Goal: Communication & Community: Answer question/provide support

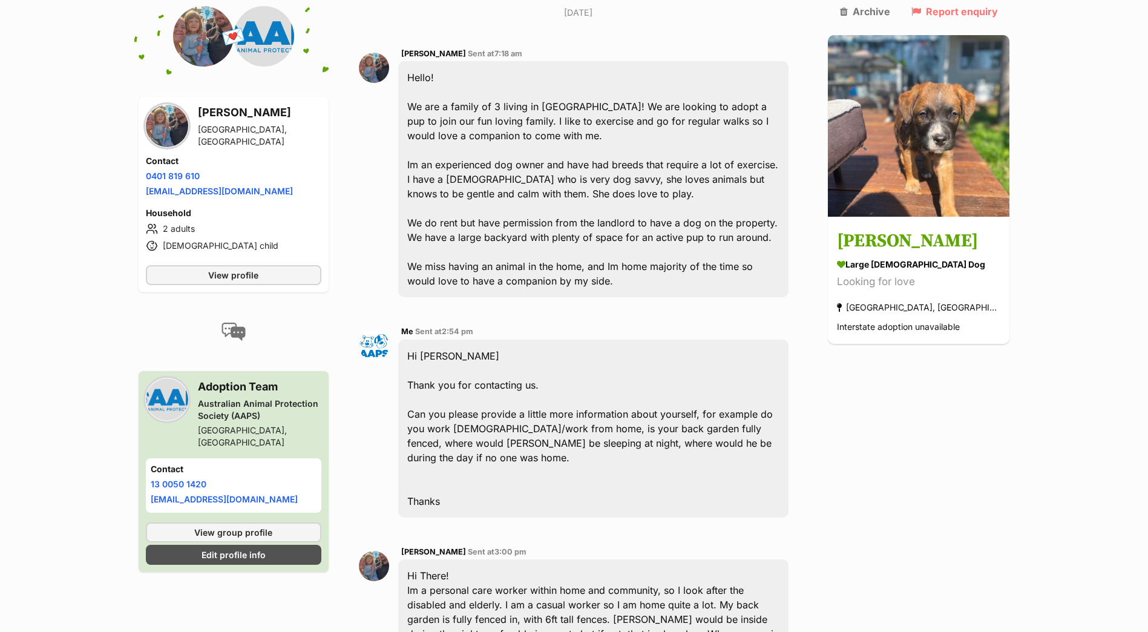
scroll to position [265, 0]
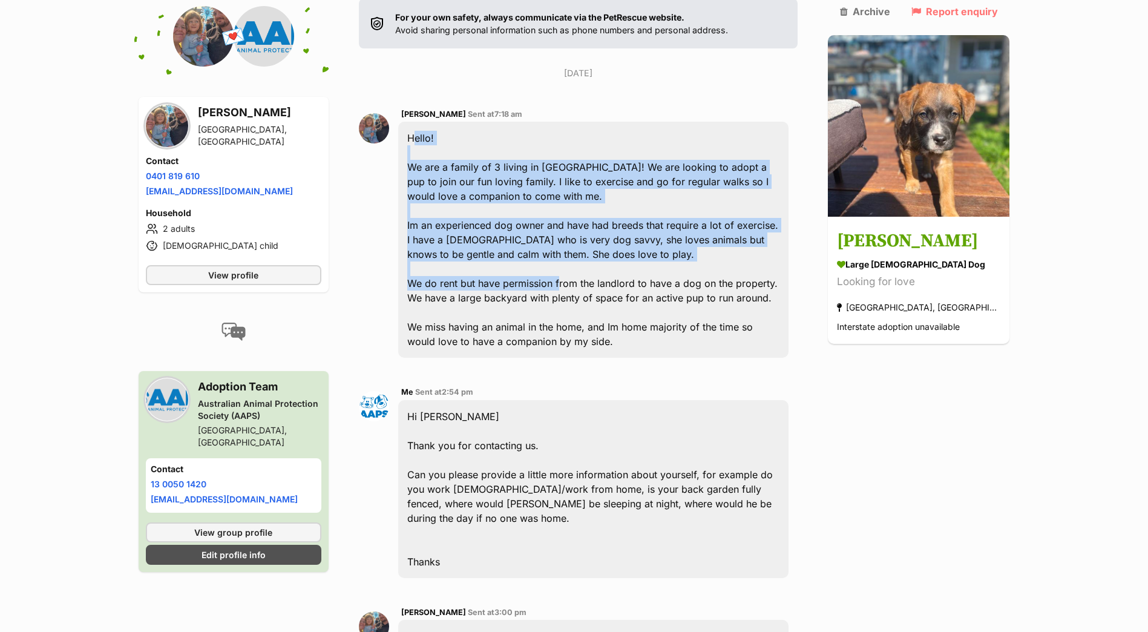
drag, startPoint x: 415, startPoint y: 139, endPoint x: 565, endPoint y: 289, distance: 212.7
click at [565, 289] on div "Hello! We are a family of 3 living in [GEOGRAPHIC_DATA]! We are looking to adop…" at bounding box center [593, 240] width 391 height 236
click at [548, 280] on div "Hello! We are a family of 3 living in [GEOGRAPHIC_DATA]! We are looking to adop…" at bounding box center [593, 240] width 391 height 236
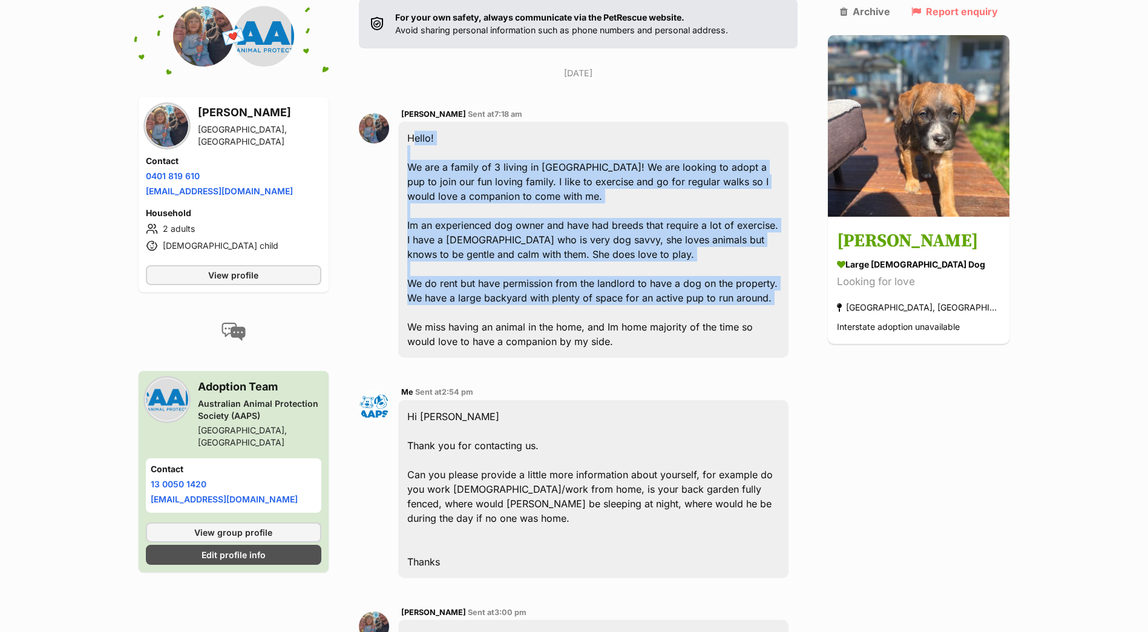
drag, startPoint x: 415, startPoint y: 136, endPoint x: 583, endPoint y: 294, distance: 230.0
click at [584, 296] on div "Hello! We are a family of 3 living in Ballarat! We are looking to adopt a pup t…" at bounding box center [593, 240] width 391 height 236
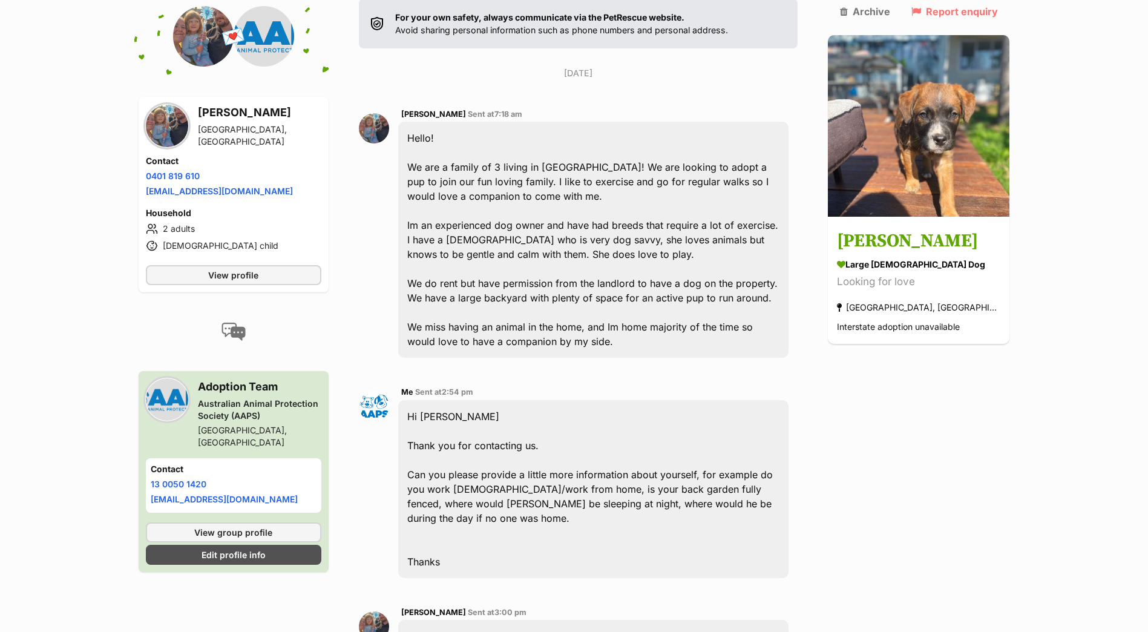
click at [515, 318] on div "Hello! We are a family of 3 living in Ballarat! We are looking to adopt a pup t…" at bounding box center [593, 240] width 391 height 236
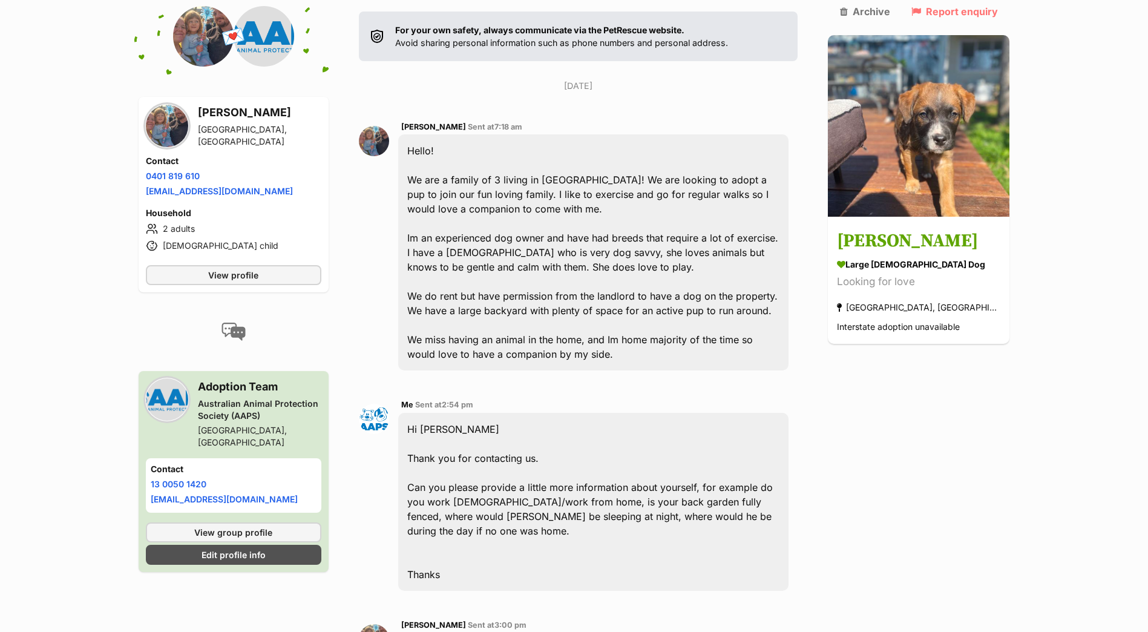
scroll to position [446, 0]
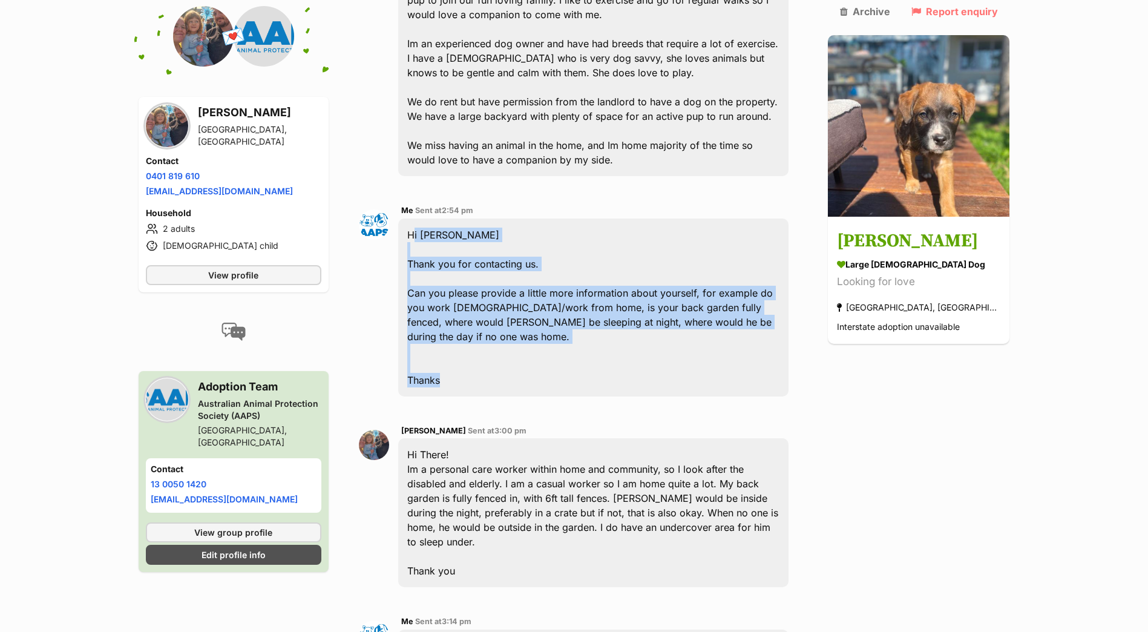
drag, startPoint x: 413, startPoint y: 234, endPoint x: 667, endPoint y: 375, distance: 291.0
click at [667, 375] on div "Hi Victoria Thank you for contacting us. Can you please provide a little more i…" at bounding box center [593, 308] width 391 height 178
click at [634, 313] on div "Hi Victoria Thank you for contacting us. Can you please provide a little more i…" at bounding box center [593, 308] width 391 height 178
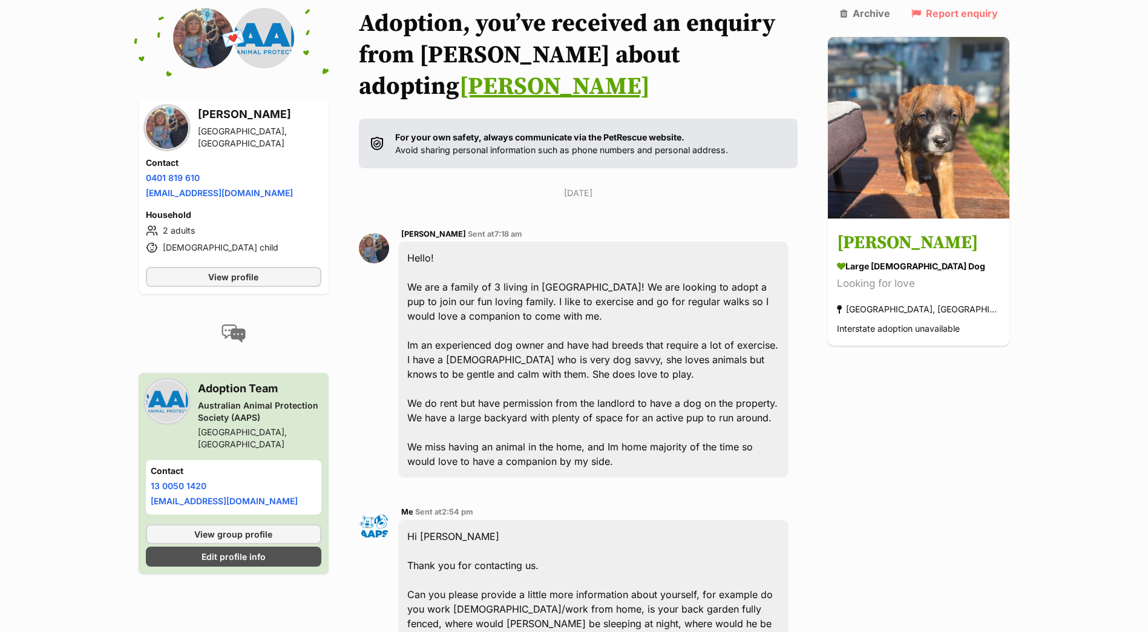
scroll to position [143, 0]
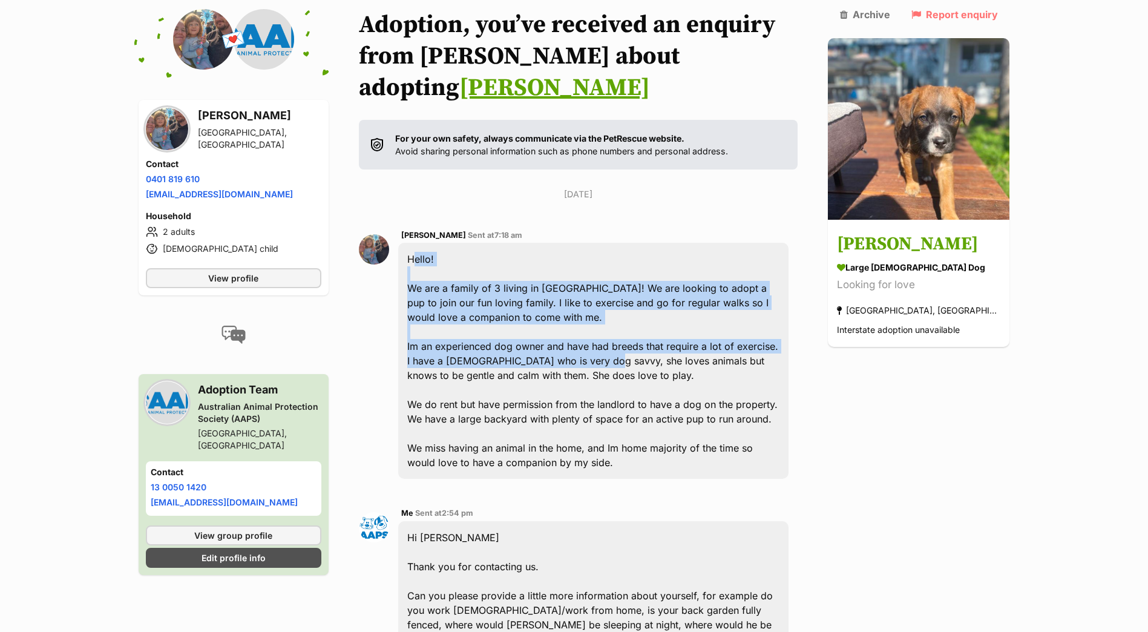
drag, startPoint x: 415, startPoint y: 257, endPoint x: 607, endPoint y: 364, distance: 220.3
click at [605, 364] on div "Hello! We are a family of 3 living in Ballarat! We are looking to adopt a pup t…" at bounding box center [593, 361] width 391 height 236
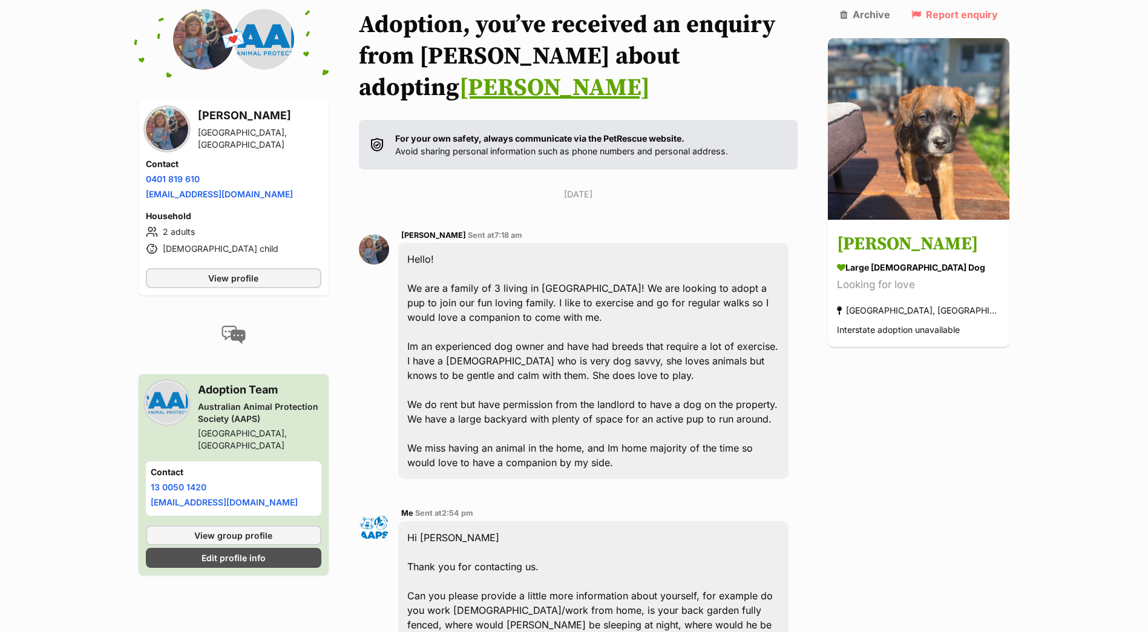
click at [594, 393] on div "Hello! We are a family of 3 living in Ballarat! We are looking to adopt a pup t…" at bounding box center [593, 361] width 391 height 236
drag, startPoint x: 413, startPoint y: 260, endPoint x: 406, endPoint y: 257, distance: 7.9
click at [406, 257] on div "Hello! We are a family of 3 living in Ballarat! We are looking to adopt a pup t…" at bounding box center [593, 361] width 391 height 236
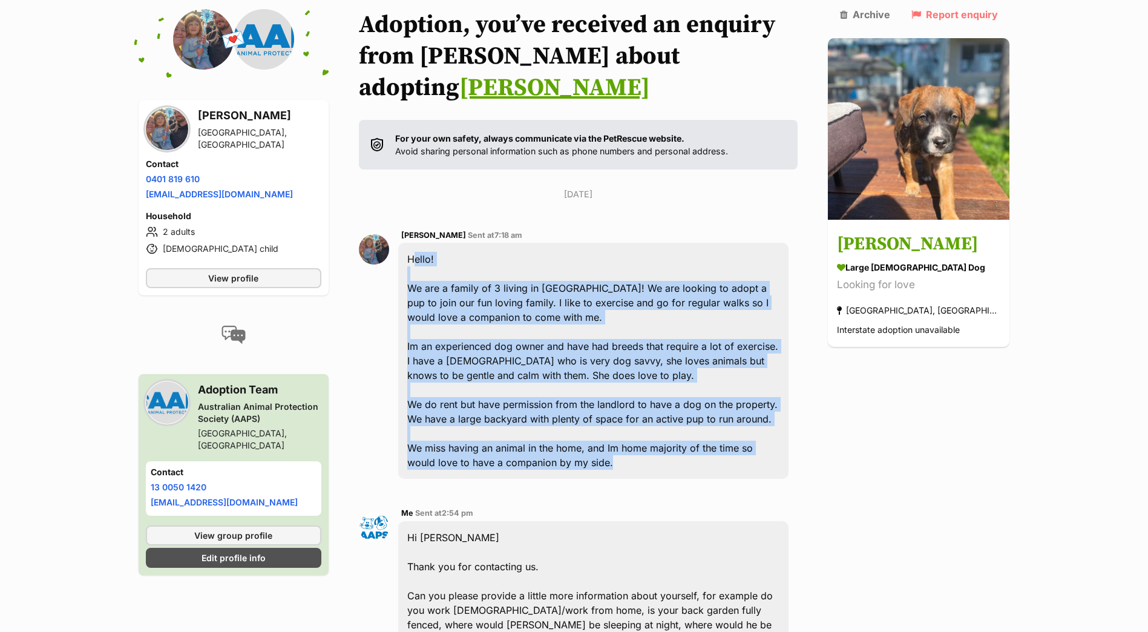
drag, startPoint x: 412, startPoint y: 259, endPoint x: 630, endPoint y: 470, distance: 303.1
click at [630, 470] on div "Hello! We are a family of 3 living in Ballarat! We are looking to adopt a pup t…" at bounding box center [593, 361] width 391 height 236
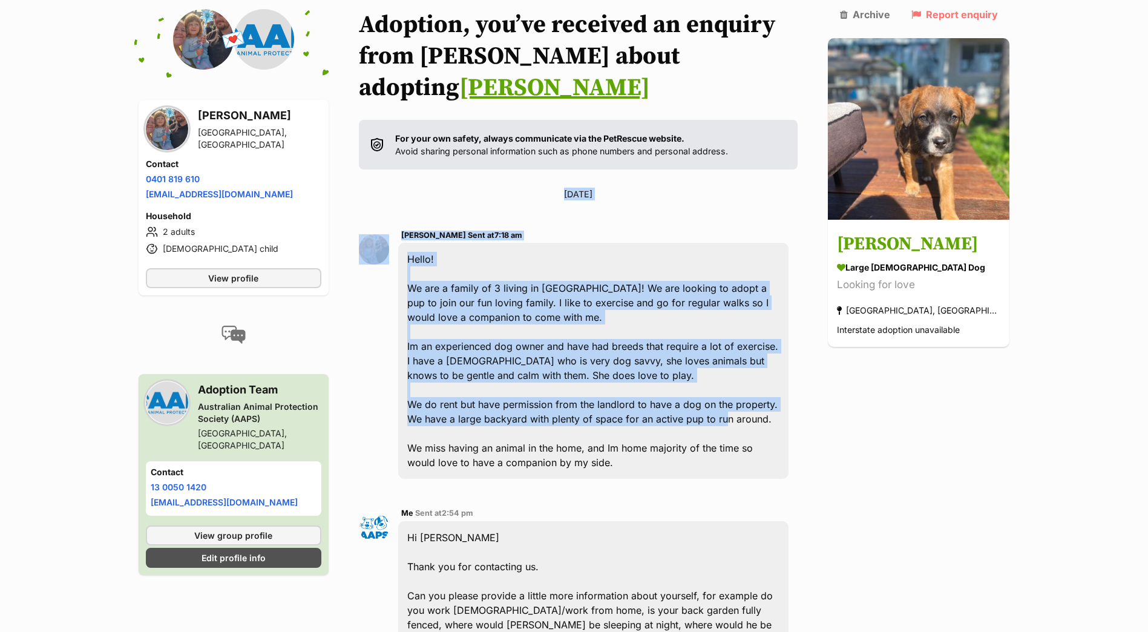
drag, startPoint x: 535, startPoint y: 193, endPoint x: 712, endPoint y: 421, distance: 288.6
click at [525, 312] on div "Hello! We are a family of 3 living in Ballarat! We are looking to adopt a pup t…" at bounding box center [593, 361] width 391 height 236
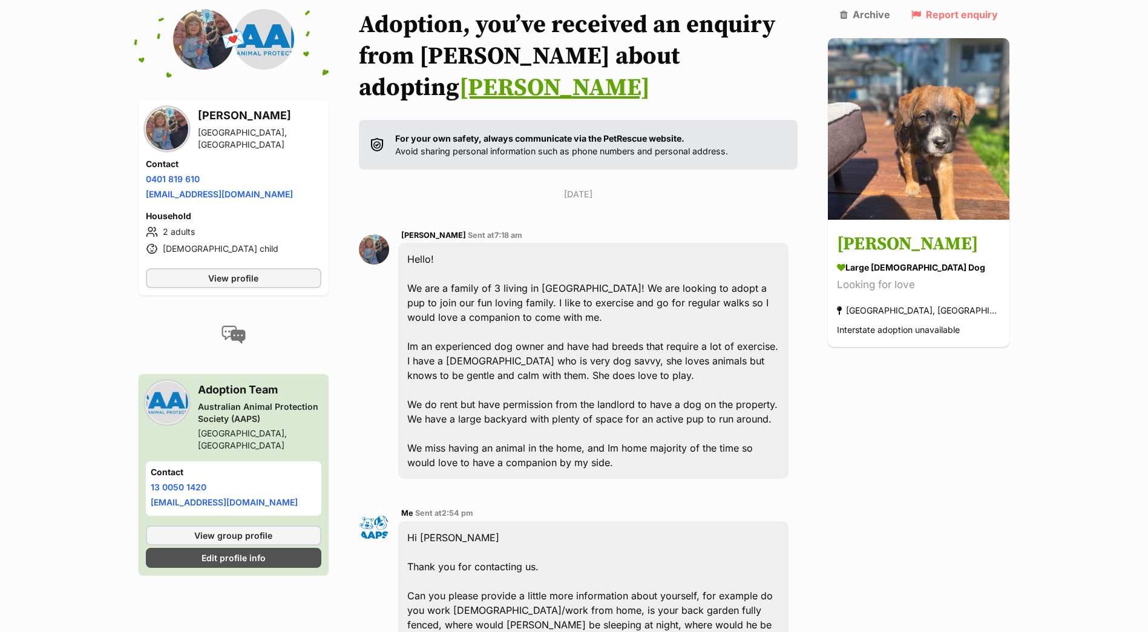
drag, startPoint x: 297, startPoint y: 190, endPoint x: 144, endPoint y: 191, distance: 152.5
click at [144, 191] on div "Victoria Shields Invermay Park, VIC Contact Phone number Phone number 0401 819 …" at bounding box center [234, 198] width 190 height 196
drag, startPoint x: 214, startPoint y: 178, endPoint x: 148, endPoint y: 175, distance: 66.7
click at [148, 175] on li "Phone number 0401 819 610" at bounding box center [234, 179] width 176 height 13
copy link "0401 819 610"
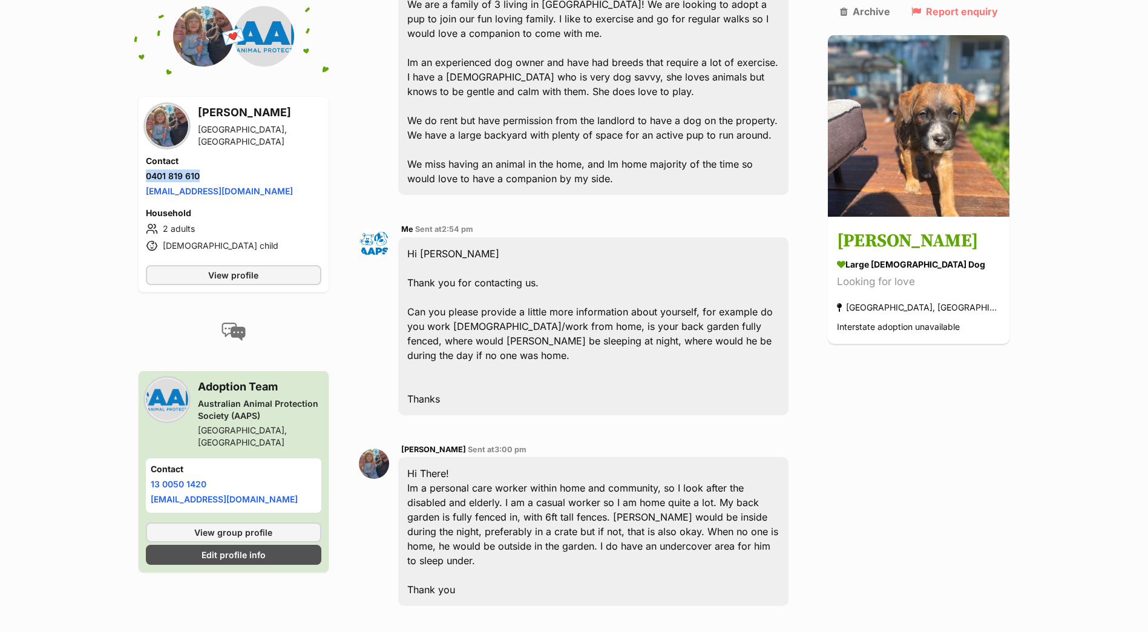
scroll to position [386, 0]
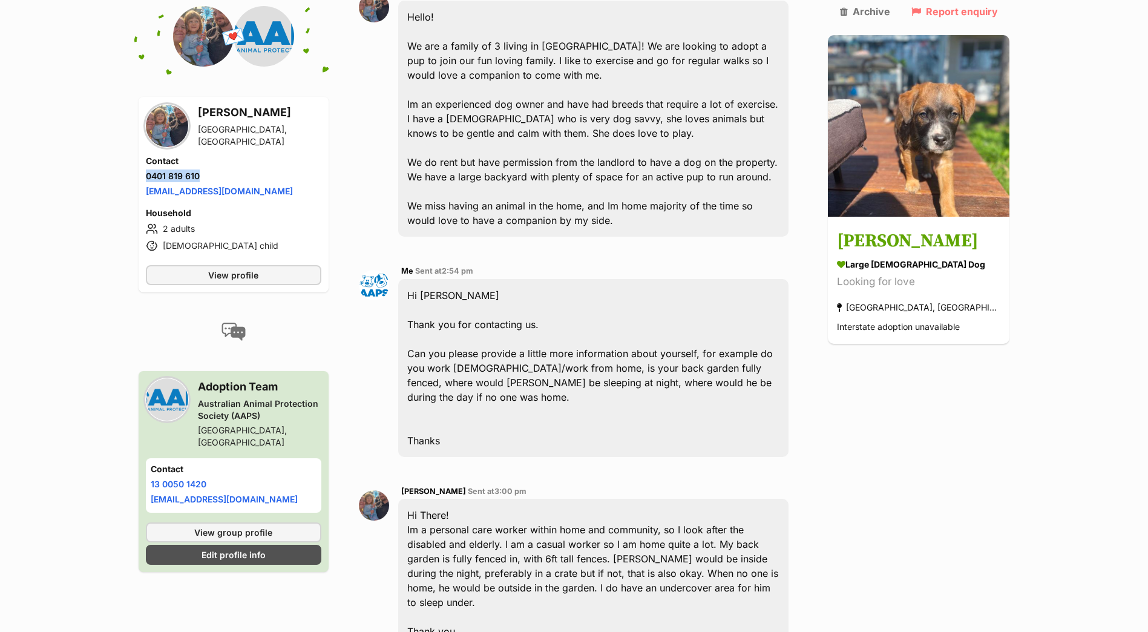
drag, startPoint x: 295, startPoint y: 189, endPoint x: 142, endPoint y: 191, distance: 153.2
click at [142, 191] on div "Victoria Shields Invermay Park, VIC Contact Phone number Phone number 0401 819 …" at bounding box center [234, 195] width 190 height 196
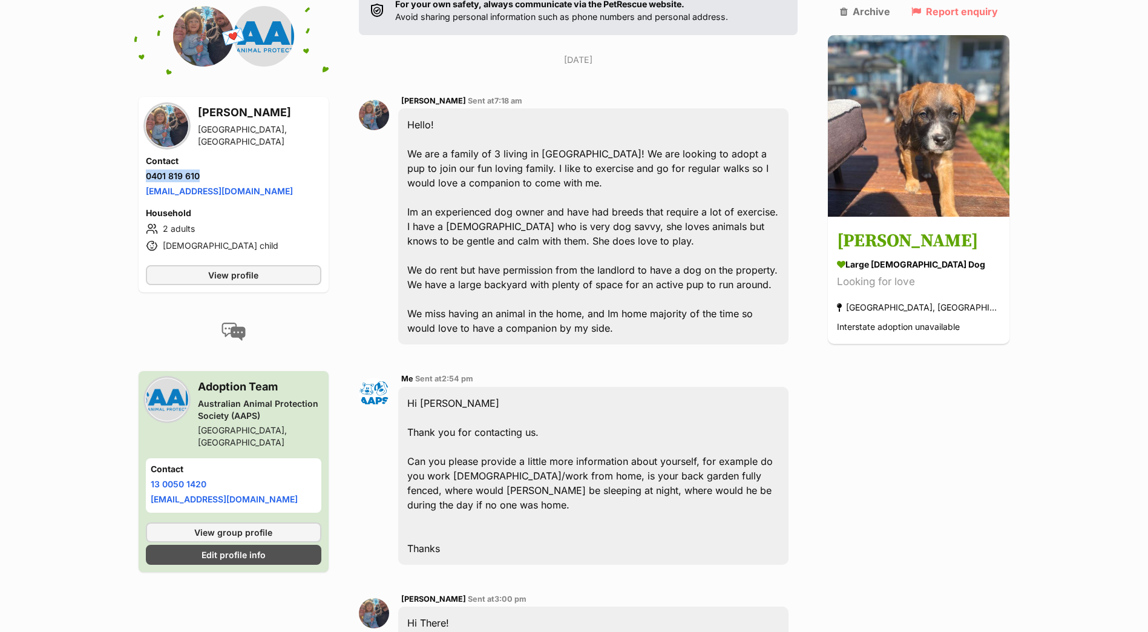
scroll to position [265, 0]
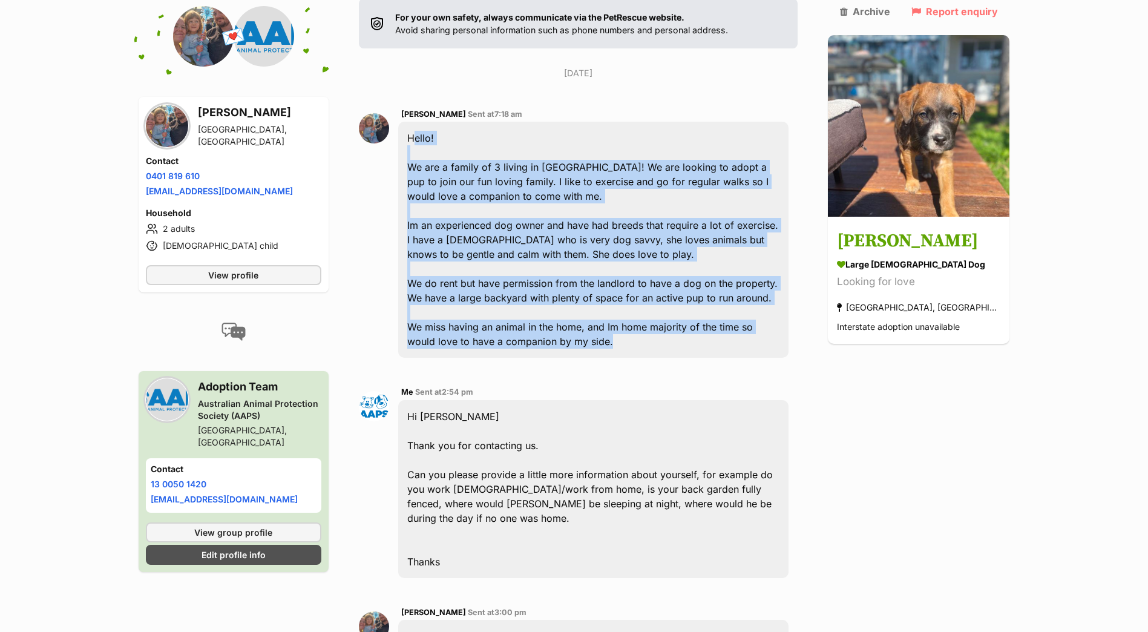
drag, startPoint x: 416, startPoint y: 136, endPoint x: 587, endPoint y: 321, distance: 251.9
click at [688, 351] on div "Hello! We are a family of 3 living in Ballarat! We are looking to adopt a pup t…" at bounding box center [593, 240] width 391 height 236
copy div "Hello! We are a family of 3 living in Ballarat! We are looking to adopt a pup t…"
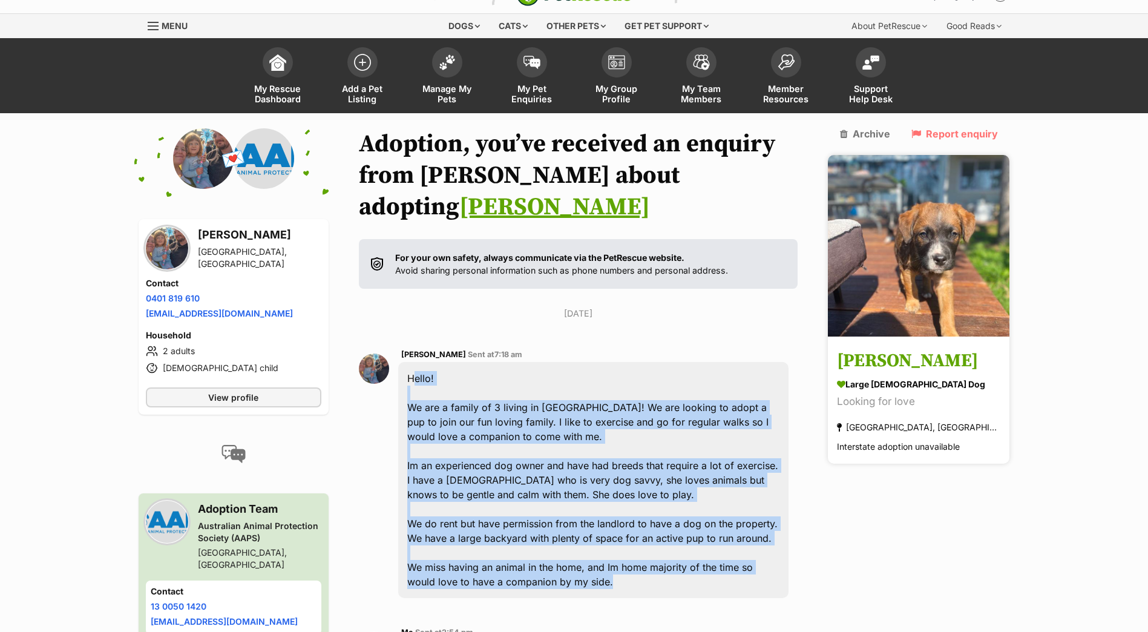
scroll to position [22, 0]
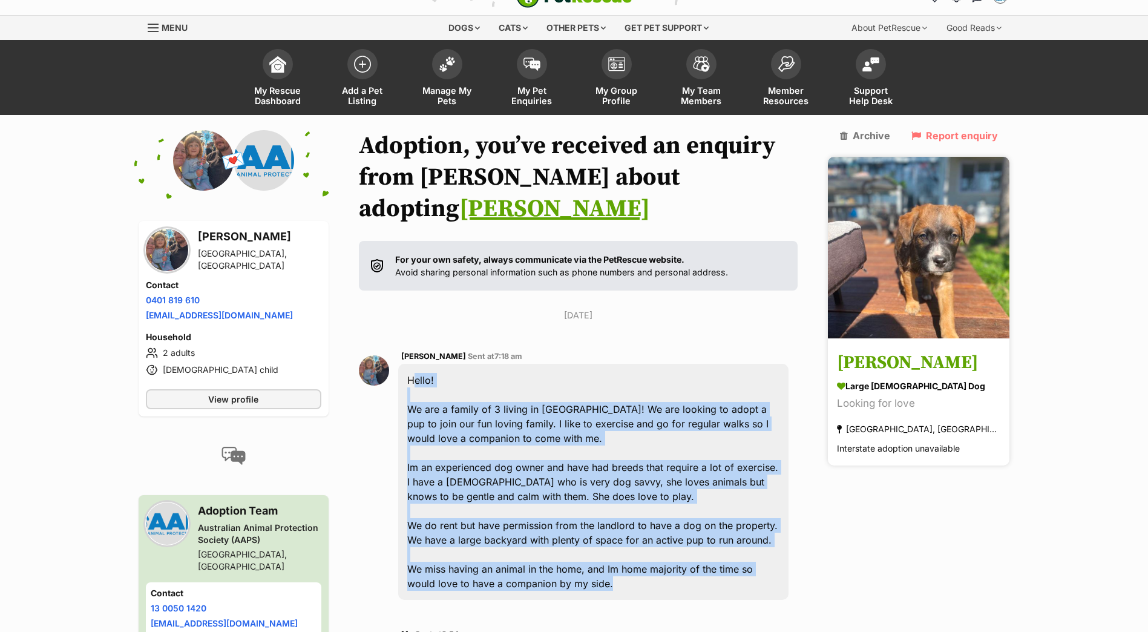
click at [903, 243] on img at bounding box center [919, 248] width 182 height 182
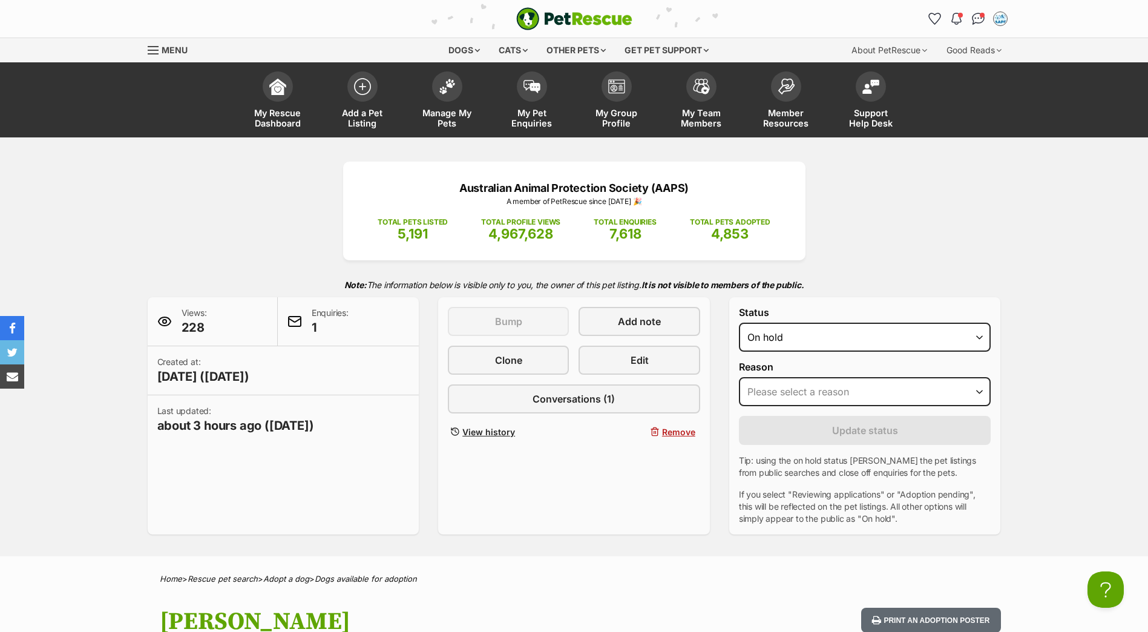
scroll to position [0, 10]
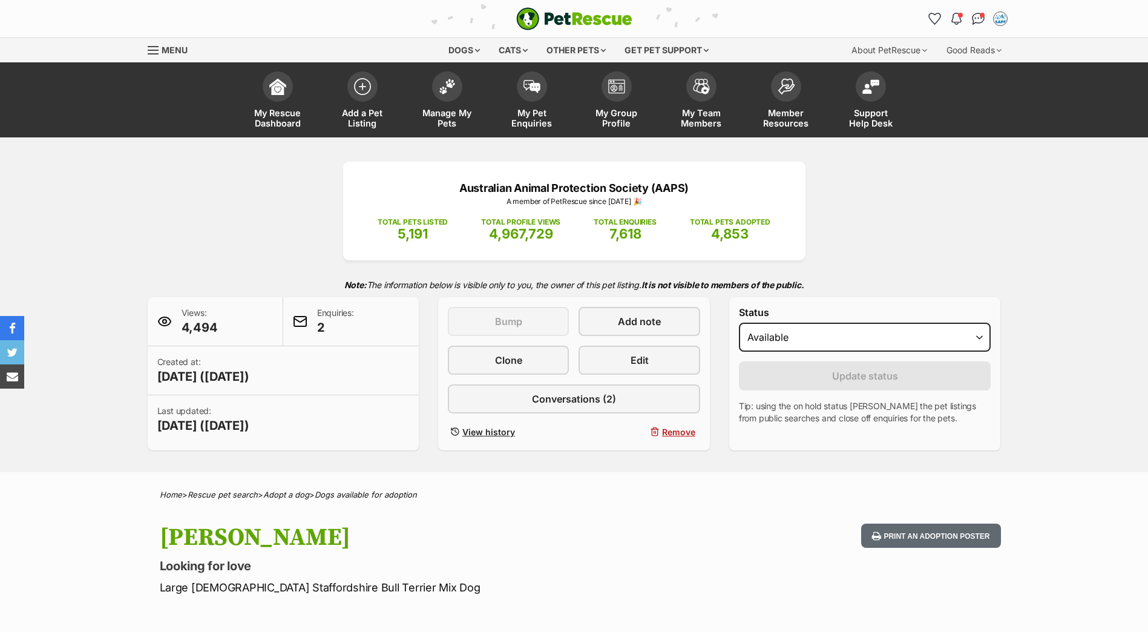
click at [858, 344] on select "Draft - not available as listing has enquires Available On hold Adopted" at bounding box center [865, 337] width 252 height 29
select select "on_hold"
click at [739, 323] on select "Draft - not available as listing has enquires Available On hold Adopted" at bounding box center [865, 337] width 252 height 29
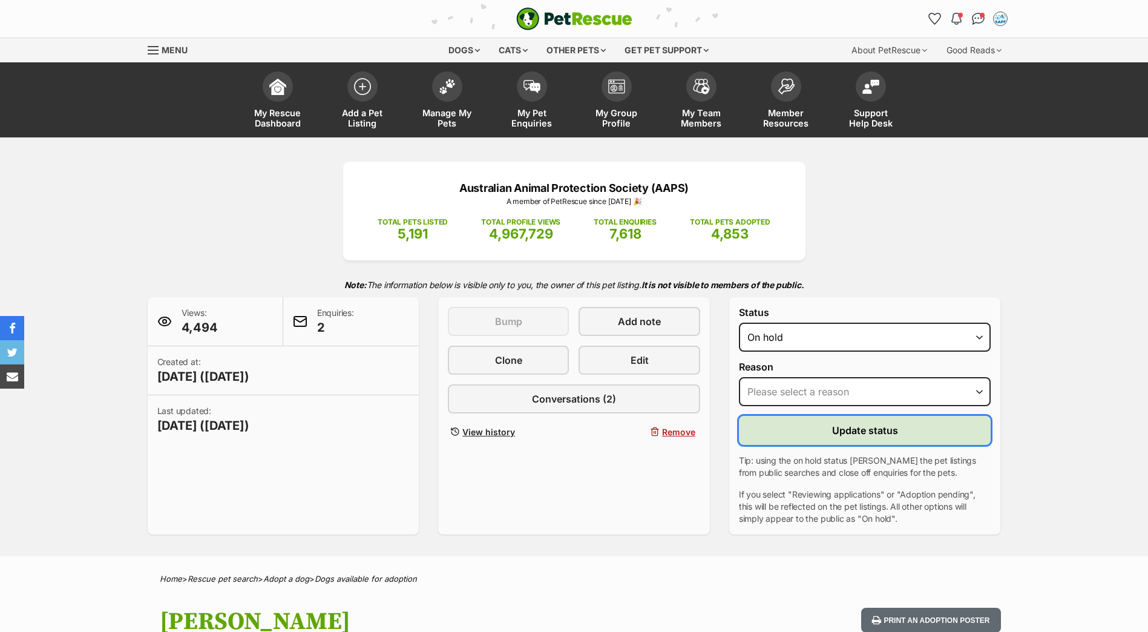
click at [809, 437] on button "Update status" at bounding box center [865, 430] width 252 height 29
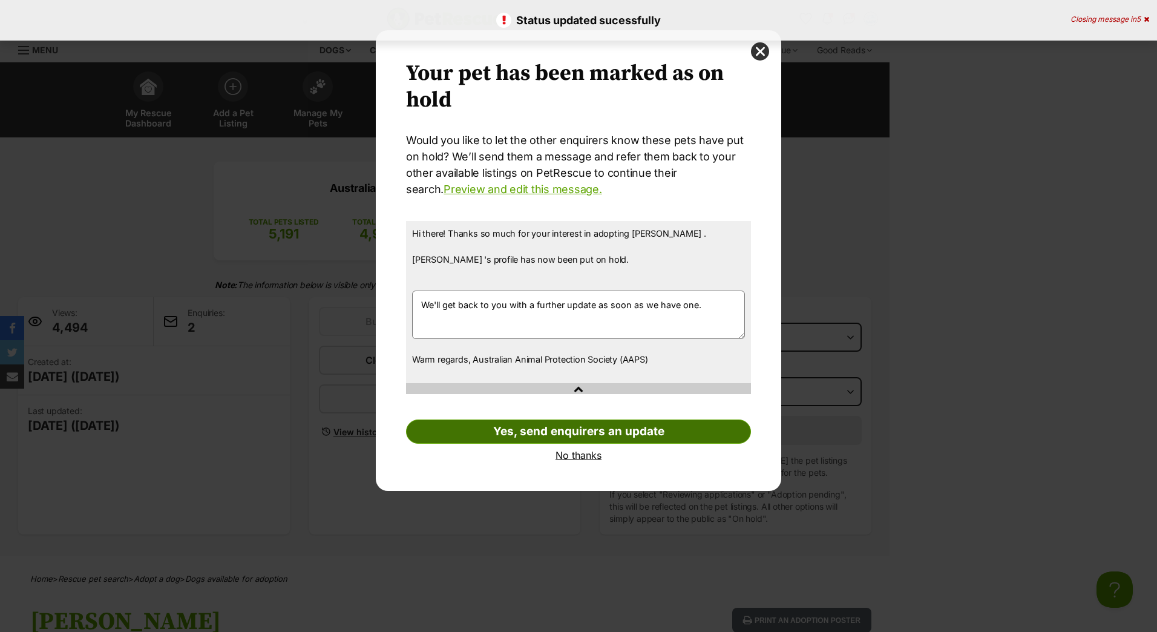
click at [676, 441] on link "Yes, send enquirers an update" at bounding box center [578, 431] width 345 height 24
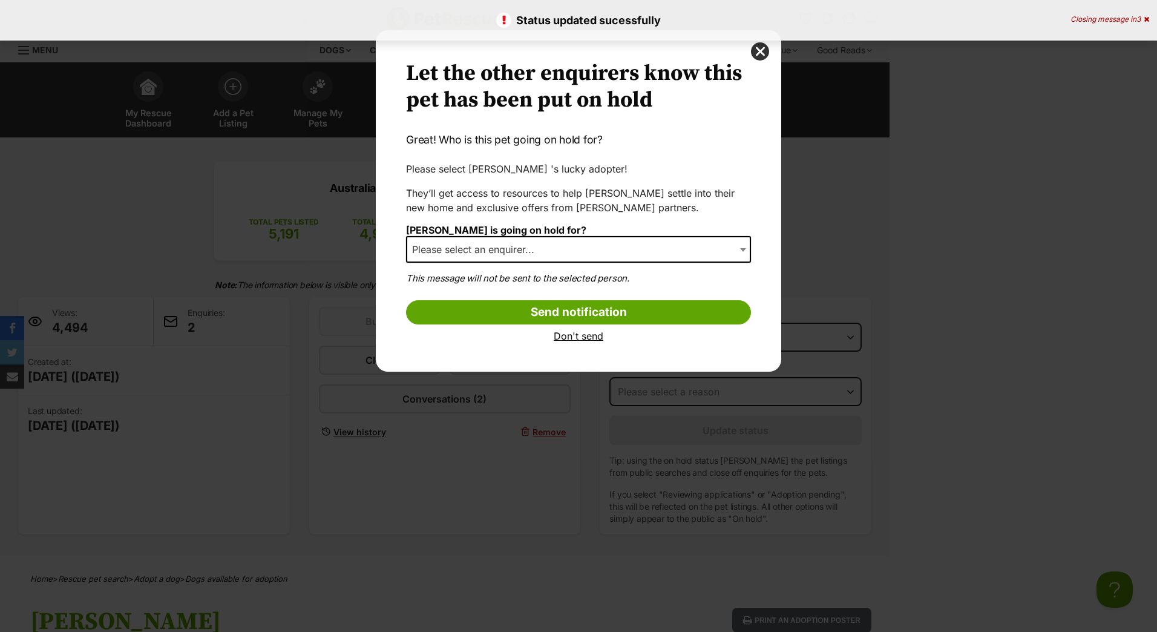
click at [769, 48] on div "Your pet has been marked as on hold Your pets have been marked as on hold Would…" at bounding box center [579, 200] width 406 height 341
click at [752, 51] on button "close" at bounding box center [760, 51] width 18 height 18
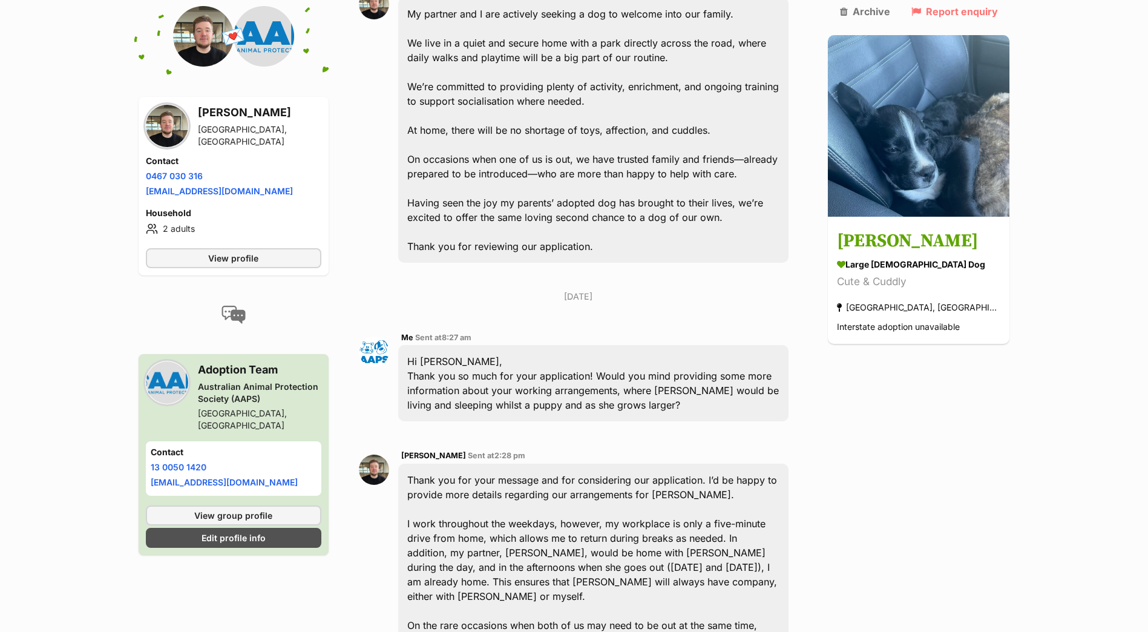
scroll to position [356, 0]
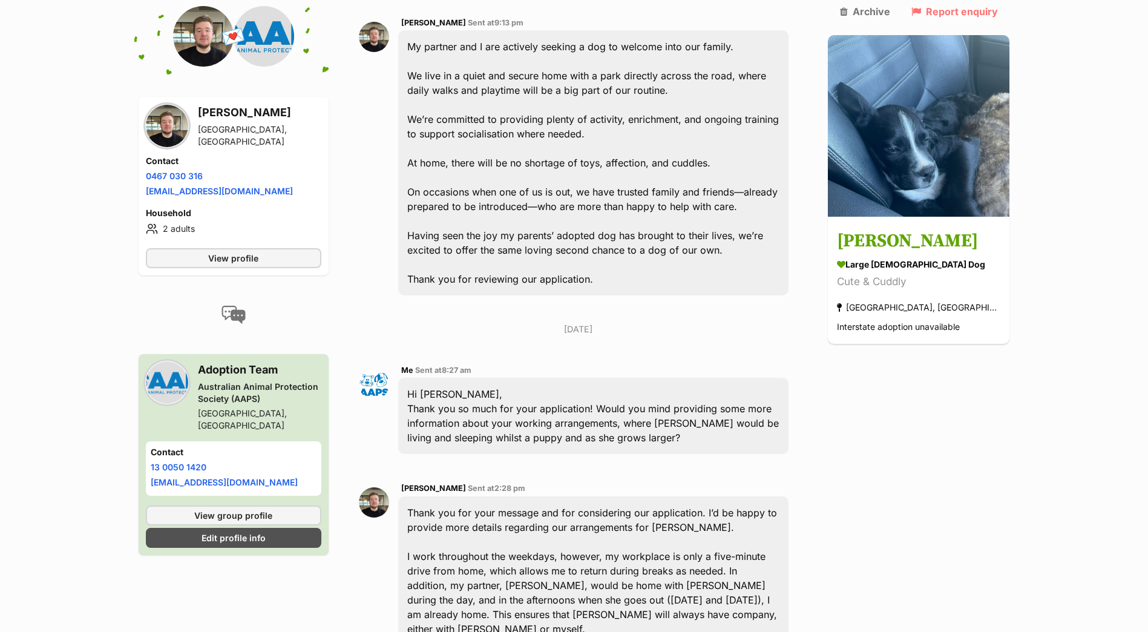
drag, startPoint x: 611, startPoint y: 280, endPoint x: 617, endPoint y: 282, distance: 6.3
click at [617, 282] on div "My partner and I are actively seeking a dog to welcome into our family. We live…" at bounding box center [593, 162] width 391 height 265
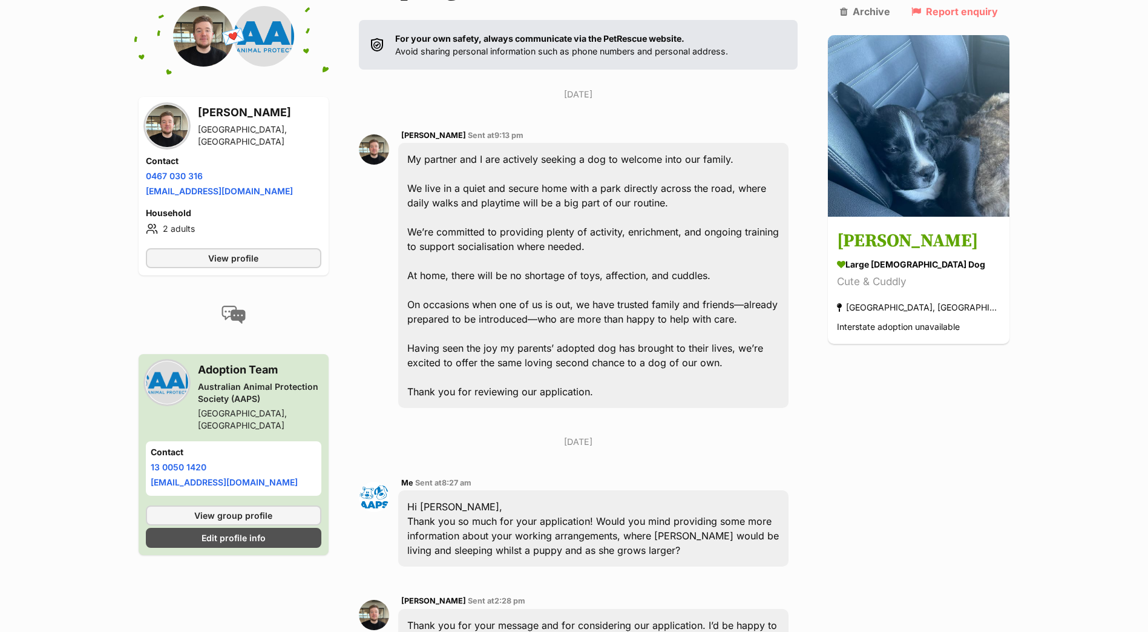
scroll to position [242, 0]
drag, startPoint x: 416, startPoint y: 161, endPoint x: 757, endPoint y: 162, distance: 340.2
click at [757, 162] on div "My partner and I are actively seeking a dog to welcome into our family. We live…" at bounding box center [593, 276] width 391 height 265
click at [590, 242] on div "My partner and I are actively seeking a dog to welcome into our family. We live…" at bounding box center [593, 276] width 391 height 265
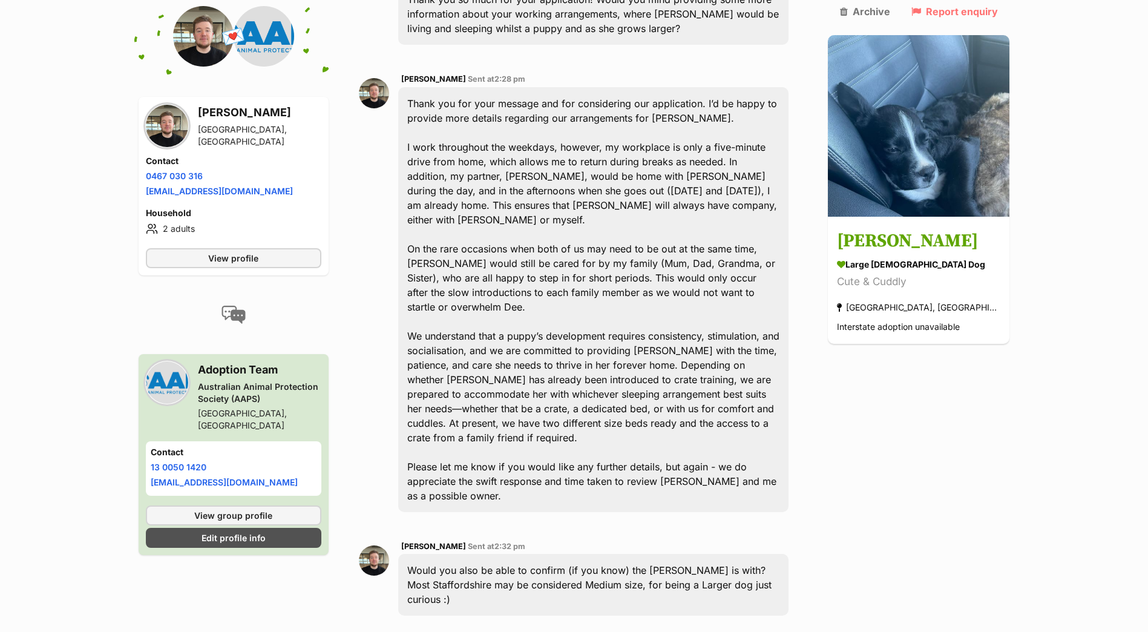
scroll to position [787, 0]
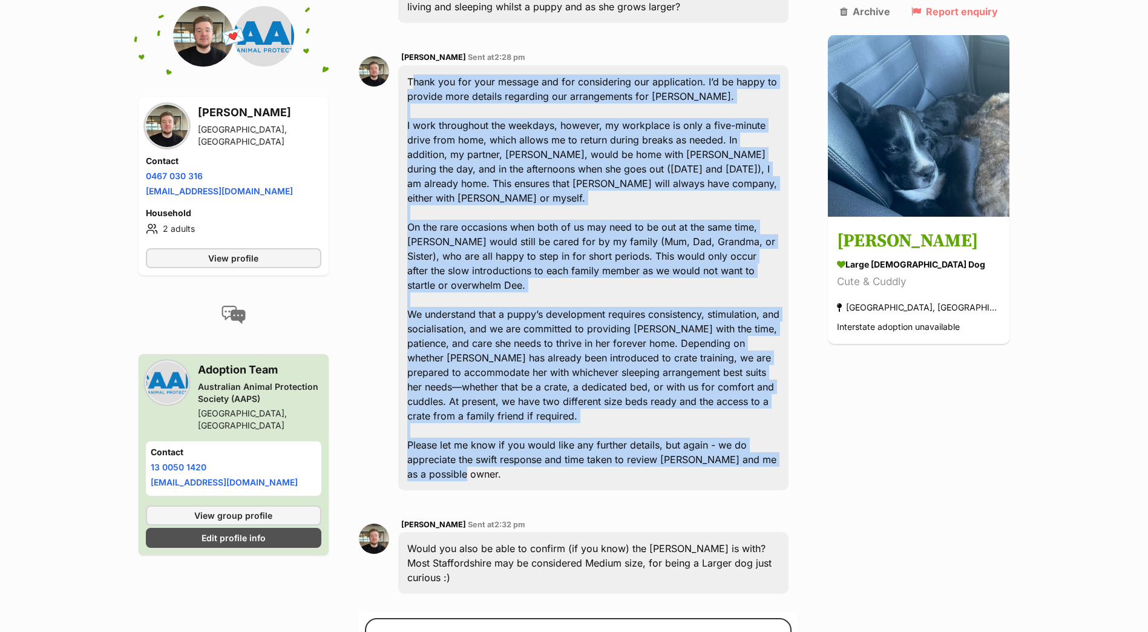
drag, startPoint x: 786, startPoint y: 418, endPoint x: 409, endPoint y: 81, distance: 505.9
click at [409, 81] on div "Thank you for your message and for considering our application. I’d be happy to…" at bounding box center [593, 277] width 391 height 425
click at [549, 153] on div "Thank you for your message and for considering our application. I’d be happy to…" at bounding box center [593, 277] width 391 height 425
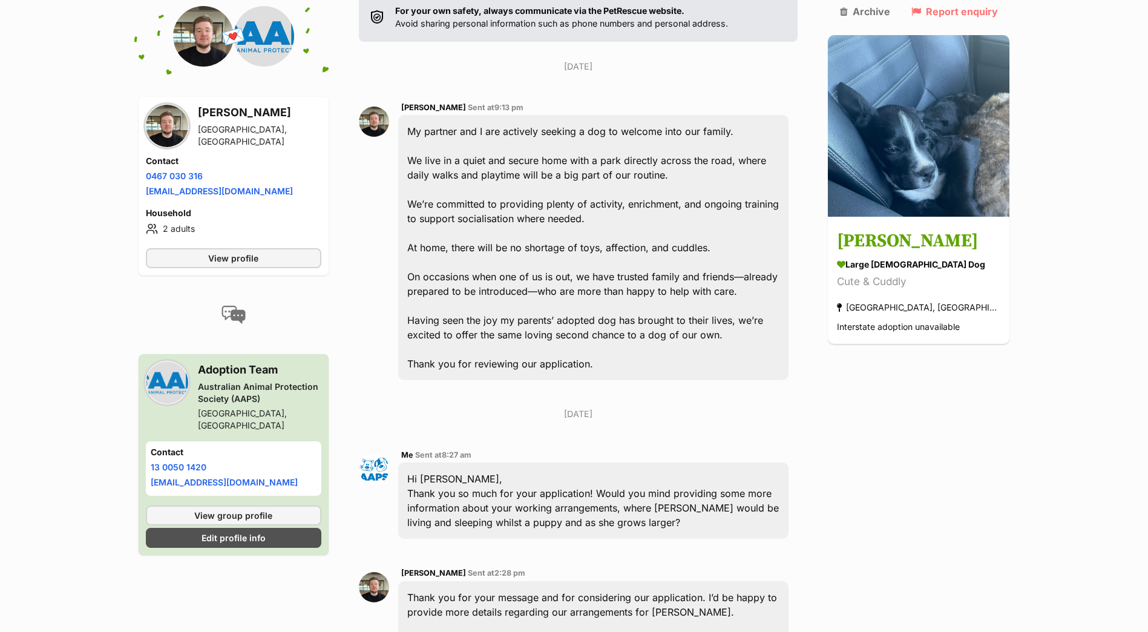
scroll to position [242, 0]
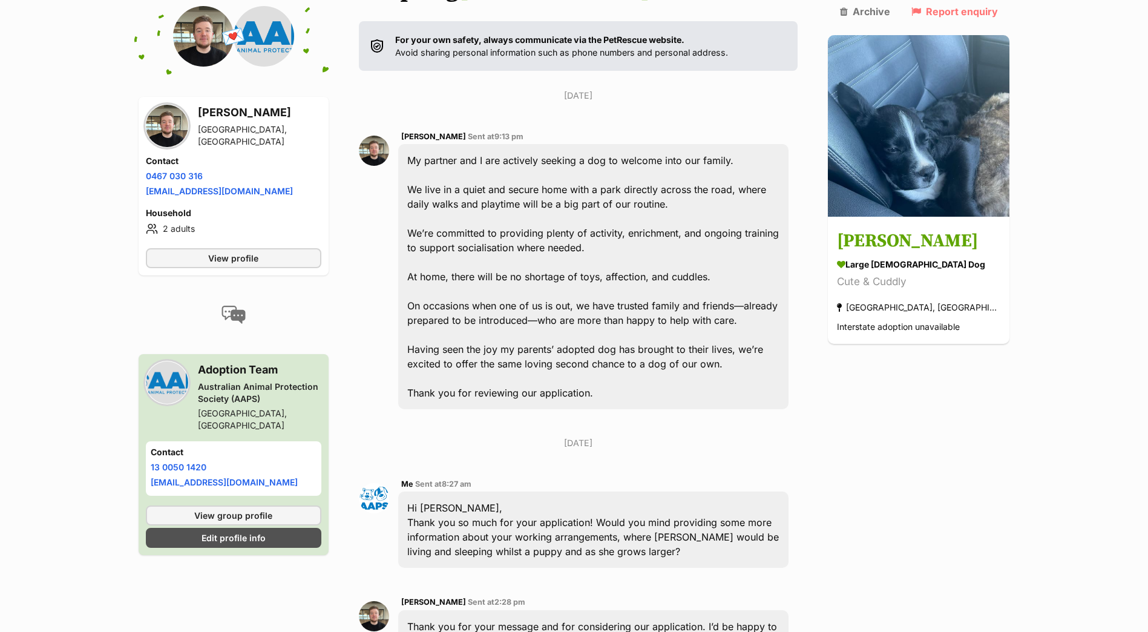
click at [412, 156] on div "My partner and I are actively seeking a dog to welcome into our family. We live…" at bounding box center [593, 276] width 391 height 265
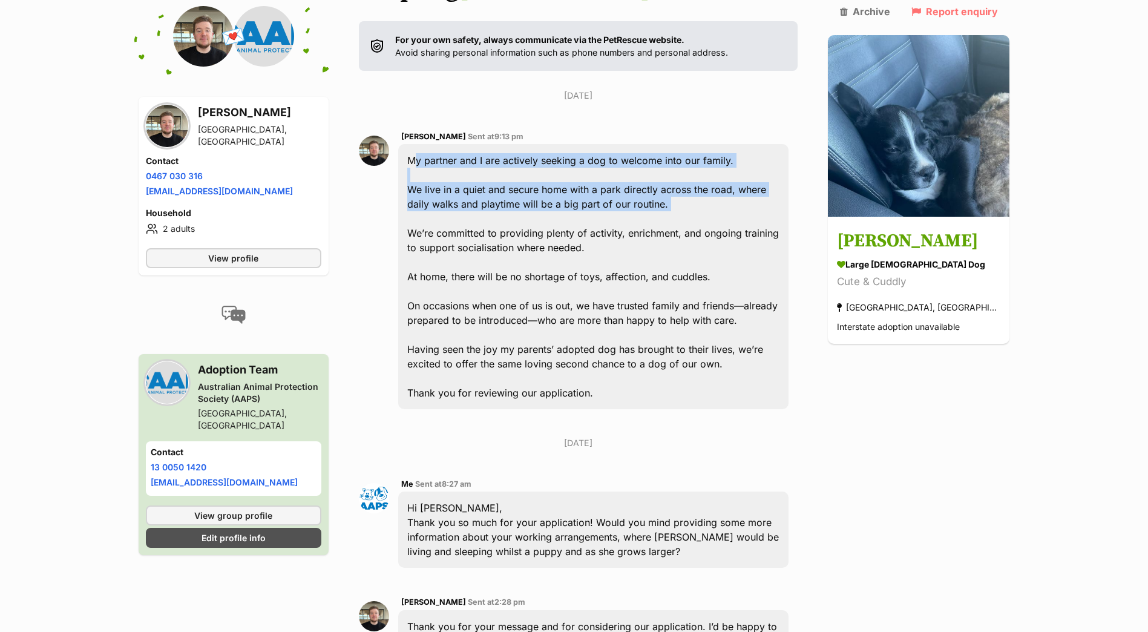
drag, startPoint x: 416, startPoint y: 161, endPoint x: 700, endPoint y: 234, distance: 293.0
click at [702, 231] on div "My partner and I are actively seeking a dog to welcome into our family. We live…" at bounding box center [593, 276] width 391 height 265
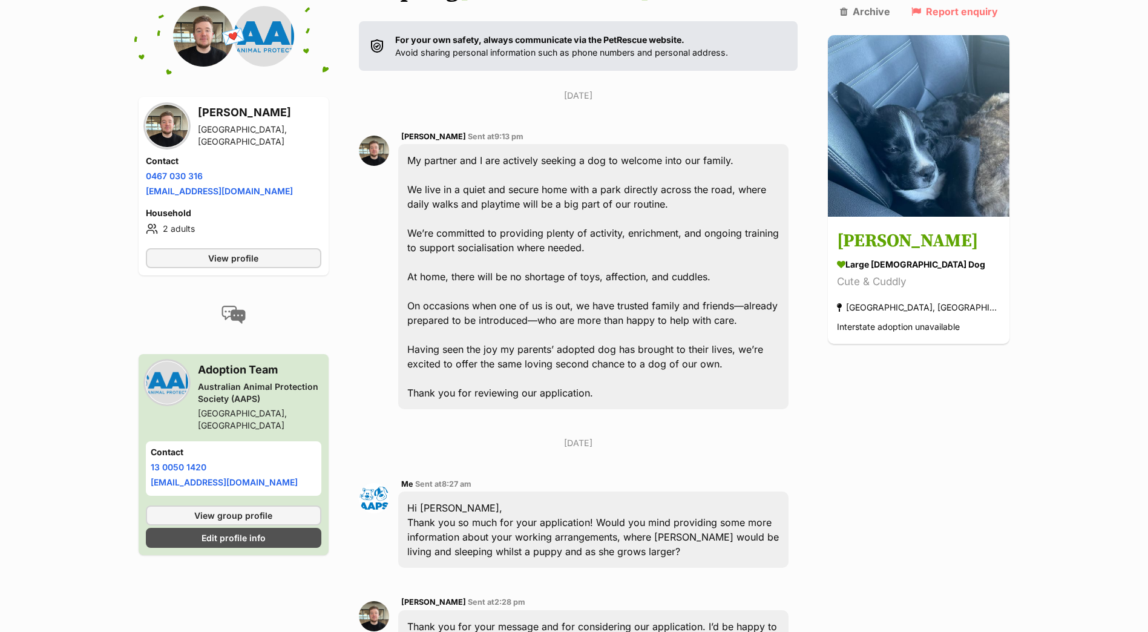
click at [674, 246] on div "My partner and I are actively seeking a dog to welcome into our family. We live…" at bounding box center [593, 276] width 391 height 265
drag, startPoint x: 418, startPoint y: 162, endPoint x: 752, endPoint y: 162, distance: 334.1
click at [752, 162] on div "My partner and I are actively seeking a dog to welcome into our family. We live…" at bounding box center [593, 276] width 391 height 265
click at [721, 160] on div "My partner and I are actively seeking a dog to welcome into our family. We live…" at bounding box center [593, 276] width 391 height 265
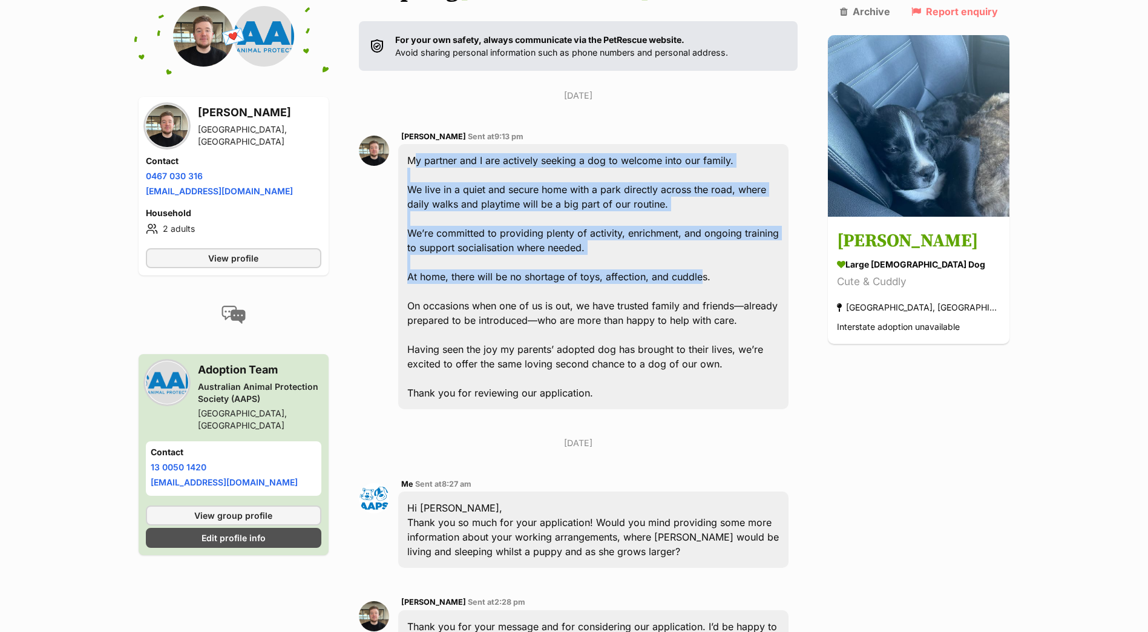
drag, startPoint x: 435, startPoint y: 165, endPoint x: 706, endPoint y: 274, distance: 293.0
click at [706, 274] on div "My partner and I are actively seeking a dog to welcome into our family. We live…" at bounding box center [593, 276] width 391 height 265
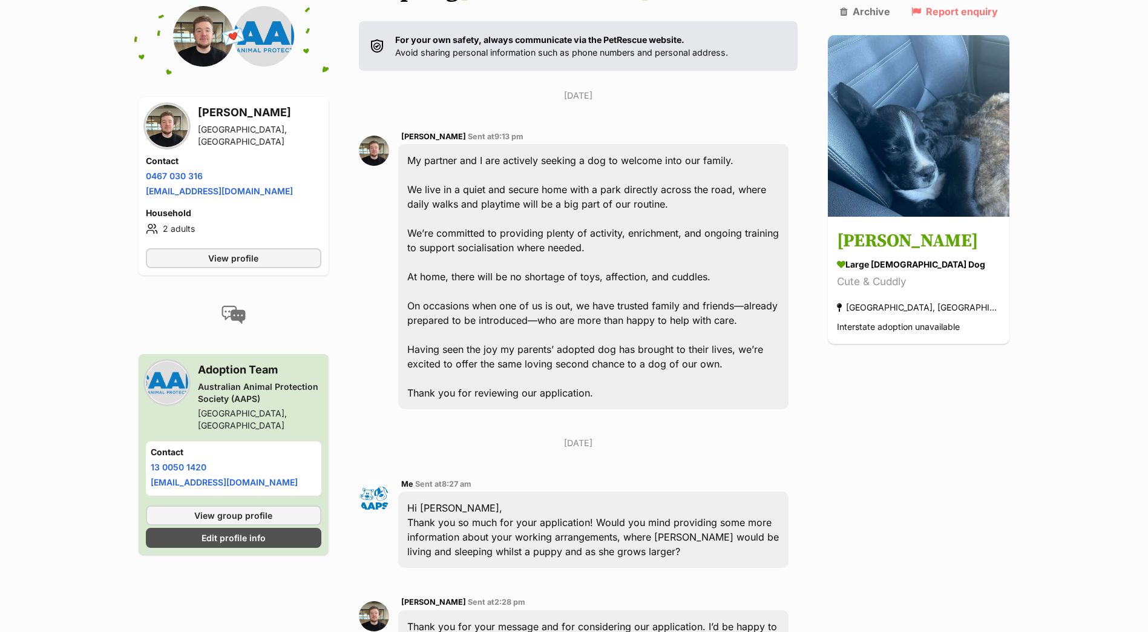
click at [733, 278] on div "My partner and I are actively seeking a dog to welcome into our family. We live…" at bounding box center [593, 276] width 391 height 265
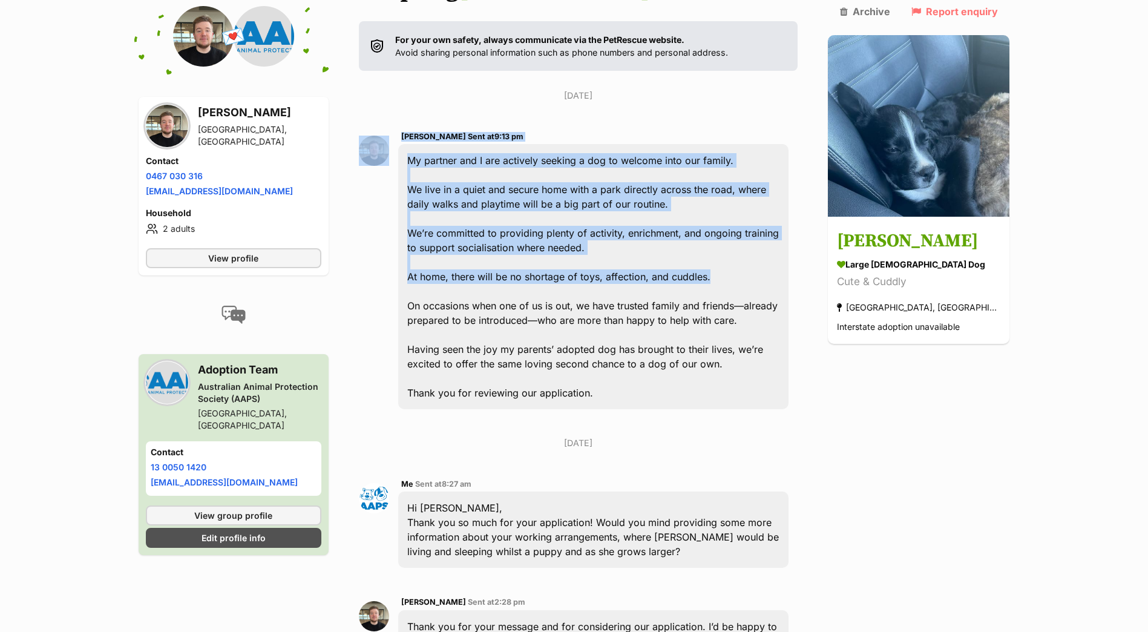
drag, startPoint x: 728, startPoint y: 278, endPoint x: 392, endPoint y: 156, distance: 357.3
click at [392, 156] on div "Matthew Wagner Sent at 9:13 pm My partner and I are actively seeking a dog to w…" at bounding box center [578, 269] width 439 height 298
click at [661, 240] on div "My partner and I are actively seeking a dog to welcome into our family. We live…" at bounding box center [593, 276] width 391 height 265
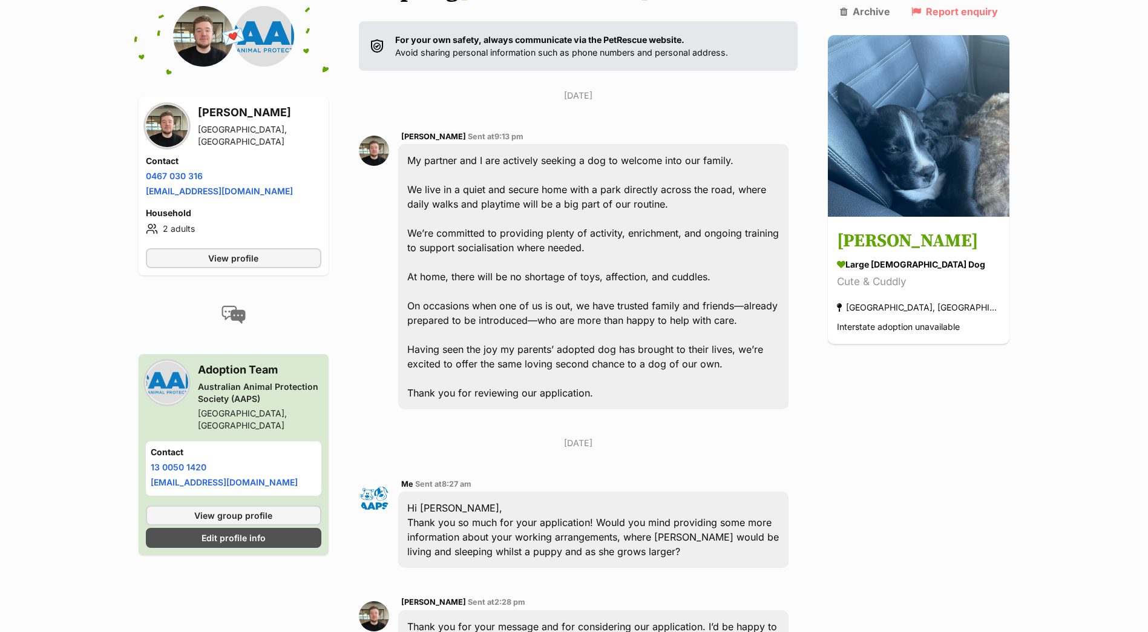
click at [605, 392] on div "My partner and I are actively seeking a dog to welcome into our family. We live…" at bounding box center [593, 276] width 391 height 265
click at [617, 403] on div "My partner and I are actively seeking a dog to welcome into our family. We live…" at bounding box center [593, 276] width 391 height 265
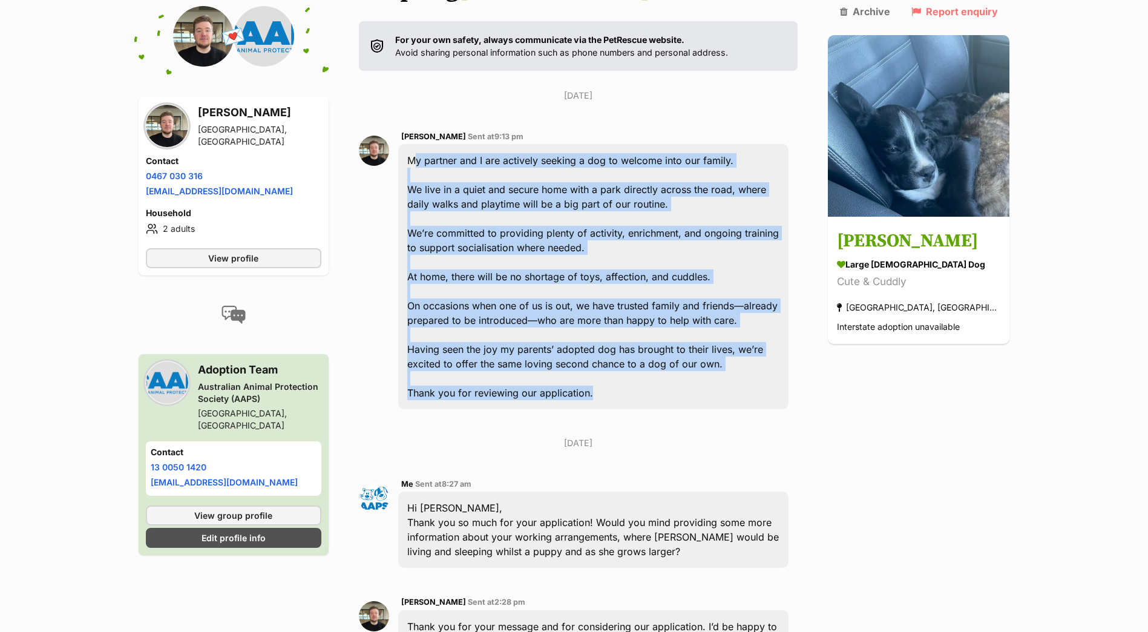
drag, startPoint x: 627, startPoint y: 400, endPoint x: 413, endPoint y: 158, distance: 322.5
click at [413, 158] on div "My partner and I are actively seeking a dog to welcome into our family. We live…" at bounding box center [593, 276] width 391 height 265
click at [574, 230] on div "My partner and I are actively seeking a dog to welcome into our family. We live…" at bounding box center [593, 276] width 391 height 265
click at [737, 151] on div "My partner and I are actively seeking a dog to welcome into our family. We live…" at bounding box center [593, 276] width 391 height 265
